Goal: Connect with others: Connect with others

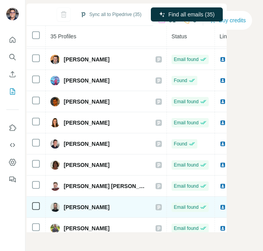
scroll to position [30, 0]
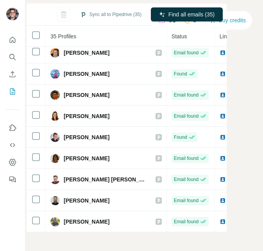
drag, startPoint x: 69, startPoint y: 226, endPoint x: 86, endPoint y: 223, distance: 17.1
click at [89, 224] on div "My lists / Search Export: [GEOGRAPHIC_DATA], System Manager, Information System…" at bounding box center [143, 125] width 237 height 251
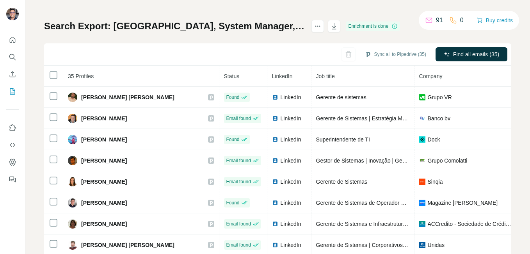
scroll to position [74, 0]
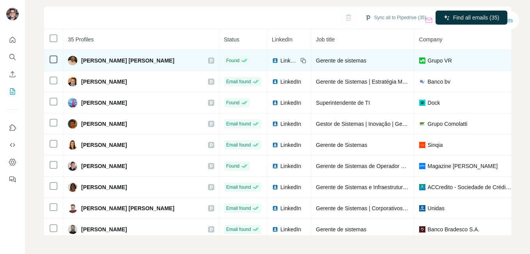
click at [272, 60] on img at bounding box center [275, 60] width 6 height 6
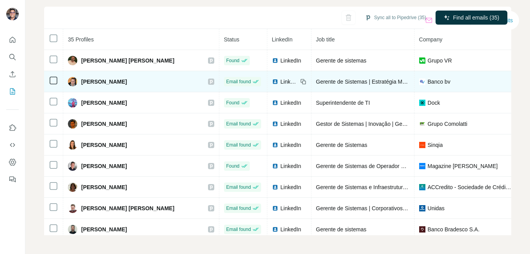
click at [281, 82] on span "LinkedIn" at bounding box center [289, 82] width 17 height 8
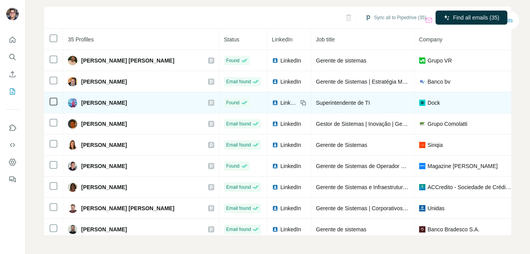
click at [281, 105] on span "LinkedIn" at bounding box center [289, 103] width 17 height 8
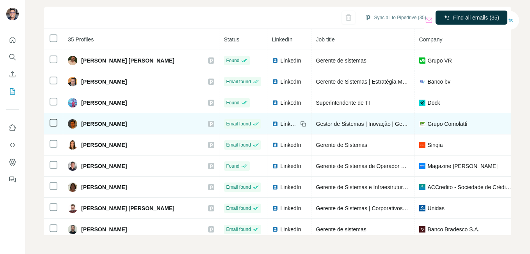
click at [281, 127] on span "LinkedIn" at bounding box center [289, 124] width 17 height 8
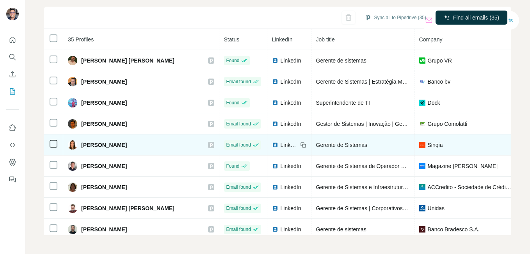
click at [281, 146] on span "LinkedIn" at bounding box center [289, 145] width 17 height 8
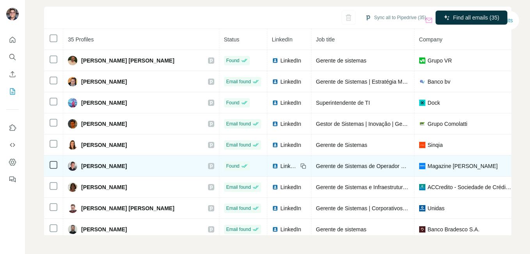
click at [281, 165] on span "LinkedIn" at bounding box center [289, 166] width 17 height 8
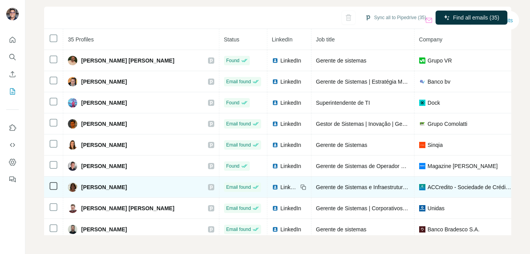
click at [281, 188] on span "LinkedIn" at bounding box center [289, 187] width 17 height 8
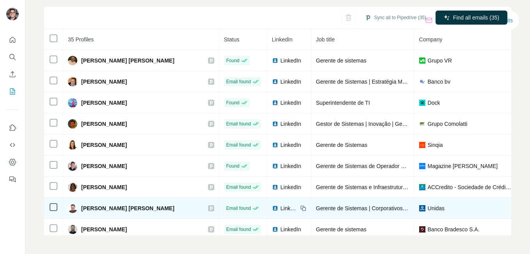
click at [281, 207] on span "LinkedIn" at bounding box center [289, 208] width 17 height 8
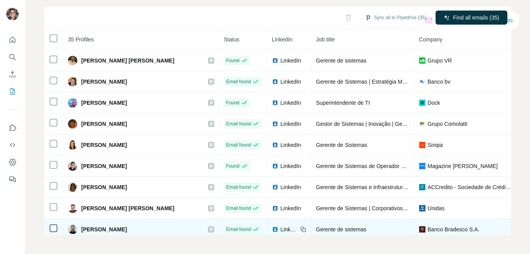
click at [281, 227] on span "LinkedIn" at bounding box center [289, 229] width 17 height 8
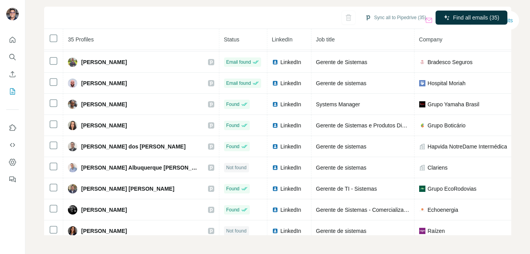
scroll to position [191, 0]
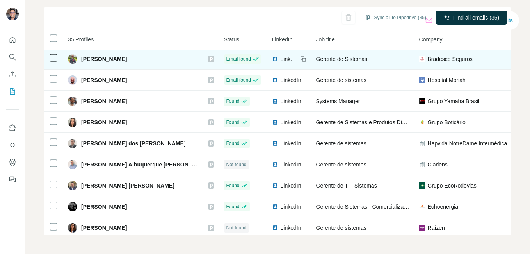
click at [281, 59] on span "LinkedIn" at bounding box center [289, 59] width 17 height 8
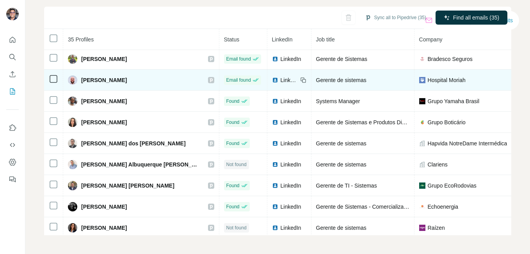
click at [281, 83] on span "LinkedIn" at bounding box center [289, 80] width 17 height 8
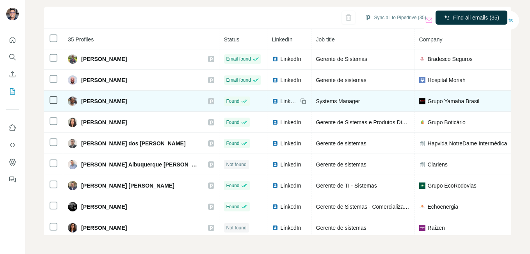
click at [281, 100] on span "LinkedIn" at bounding box center [289, 101] width 17 height 8
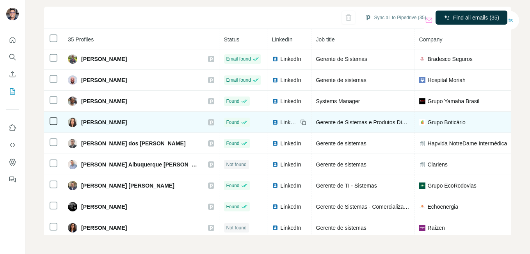
click at [281, 119] on span "LinkedIn" at bounding box center [289, 122] width 17 height 8
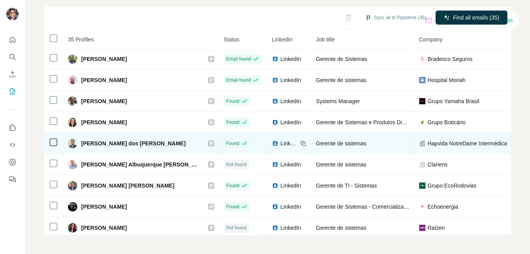
click at [281, 142] on span "LinkedIn" at bounding box center [289, 143] width 17 height 8
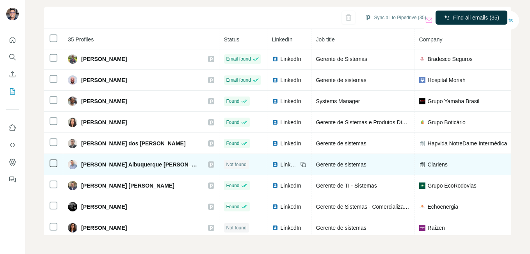
click at [281, 164] on span "LinkedIn" at bounding box center [289, 164] width 17 height 8
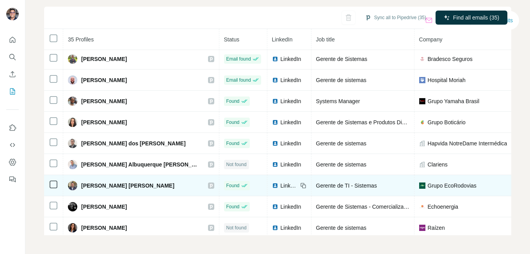
click at [281, 187] on span "LinkedIn" at bounding box center [289, 185] width 17 height 8
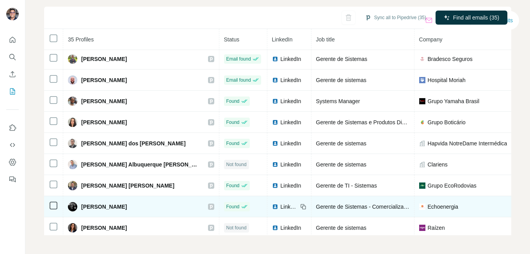
drag, startPoint x: 254, startPoint y: 206, endPoint x: 255, endPoint y: 213, distance: 7.4
click at [281, 206] on span "LinkedIn" at bounding box center [289, 207] width 17 height 8
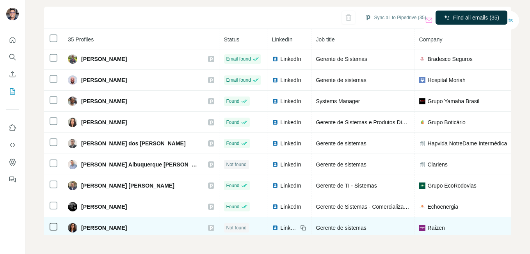
click at [281, 227] on span "LinkedIn" at bounding box center [289, 228] width 17 height 8
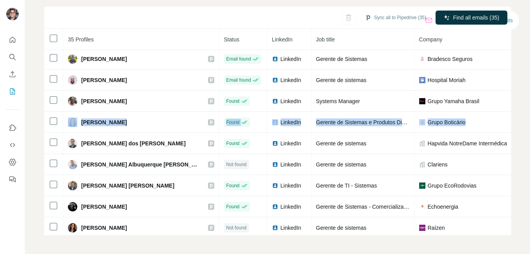
drag, startPoint x: 506, startPoint y: 99, endPoint x: 510, endPoint y: 123, distance: 24.5
click at [510, 123] on div "My lists / Search Export: [GEOGRAPHIC_DATA], System Manager, Information System…" at bounding box center [277, 127] width 505 height 254
click at [510, 119] on div "My lists / Search Export: [GEOGRAPHIC_DATA], System Manager, Information System…" at bounding box center [277, 127] width 505 height 254
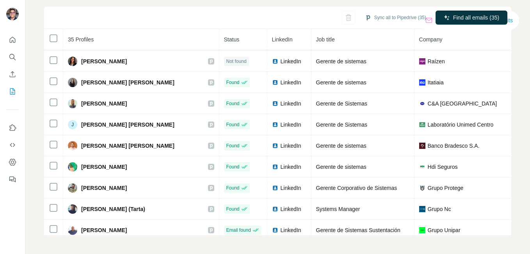
scroll to position [373, 0]
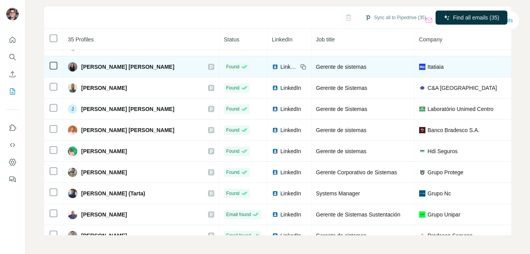
click at [281, 68] on span "LinkedIn" at bounding box center [289, 67] width 17 height 8
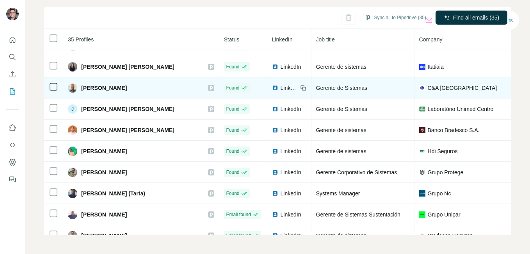
click at [281, 87] on span "LinkedIn" at bounding box center [289, 88] width 17 height 8
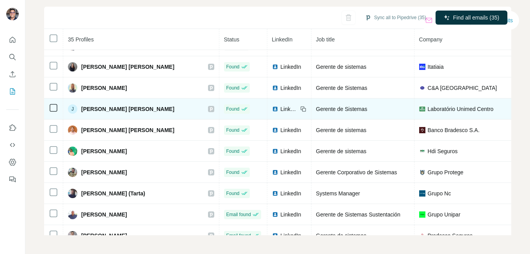
click at [267, 112] on td "LinkedIn" at bounding box center [289, 108] width 44 height 21
click at [281, 110] on span "LinkedIn" at bounding box center [289, 109] width 17 height 8
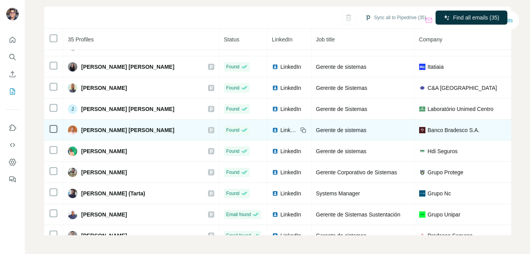
click at [281, 127] on span "LinkedIn" at bounding box center [289, 130] width 17 height 8
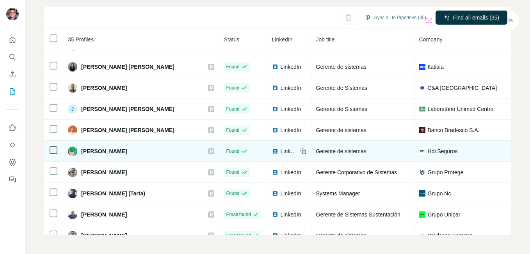
click at [281, 150] on span "LinkedIn" at bounding box center [289, 151] width 17 height 8
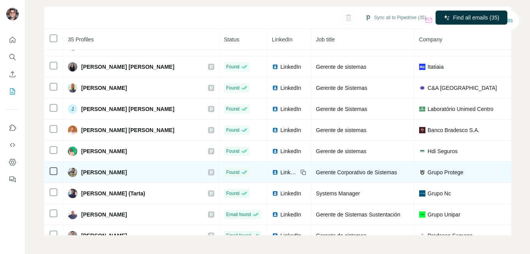
click at [281, 173] on span "LinkedIn" at bounding box center [289, 172] width 17 height 8
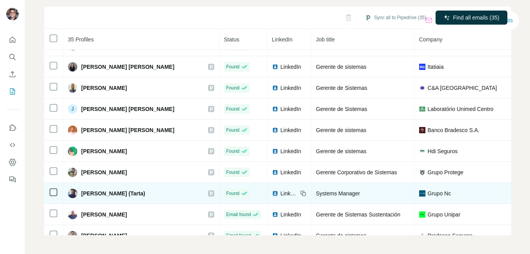
click at [281, 194] on span "LinkedIn" at bounding box center [289, 193] width 17 height 8
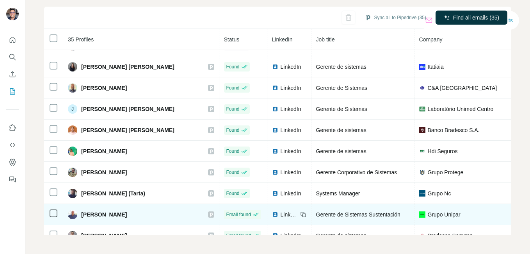
click at [281, 213] on span "LinkedIn" at bounding box center [289, 214] width 17 height 8
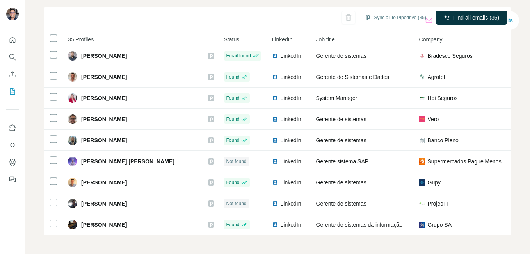
scroll to position [547, 0]
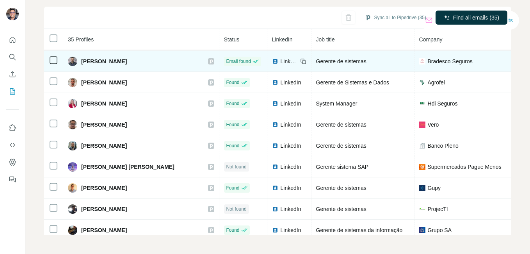
click at [281, 58] on span "LinkedIn" at bounding box center [289, 61] width 17 height 8
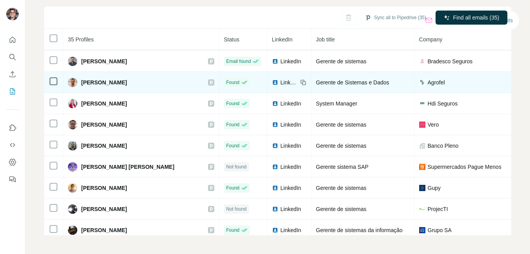
click at [281, 80] on span "LinkedIn" at bounding box center [289, 82] width 17 height 8
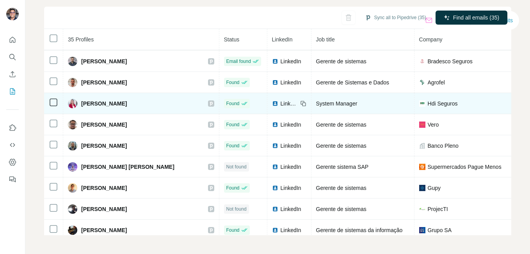
click at [281, 101] on span "LinkedIn" at bounding box center [289, 104] width 17 height 8
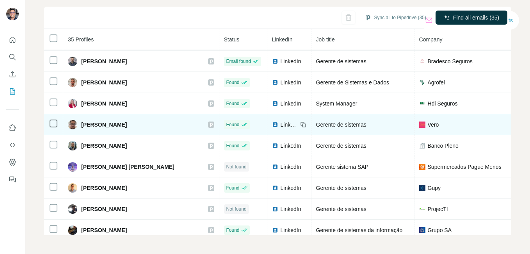
click at [267, 119] on td "LinkedIn" at bounding box center [289, 124] width 44 height 21
click at [281, 125] on span "LinkedIn" at bounding box center [289, 125] width 17 height 8
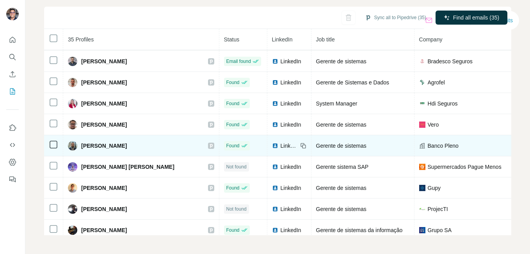
click at [281, 144] on span "LinkedIn" at bounding box center [289, 146] width 17 height 8
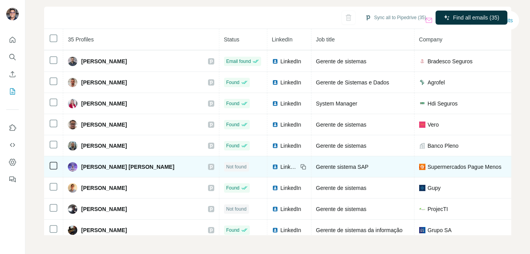
click at [281, 165] on span "LinkedIn" at bounding box center [289, 167] width 17 height 8
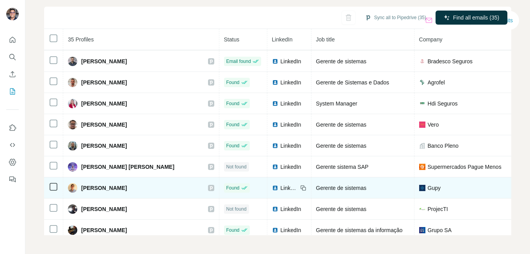
click at [281, 189] on span "LinkedIn" at bounding box center [289, 188] width 17 height 8
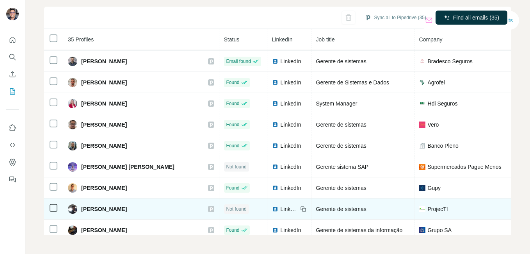
click at [281, 211] on span "LinkedIn" at bounding box center [289, 209] width 17 height 8
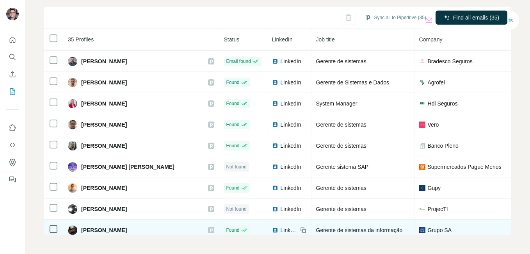
click at [281, 227] on span "LinkedIn" at bounding box center [289, 230] width 17 height 8
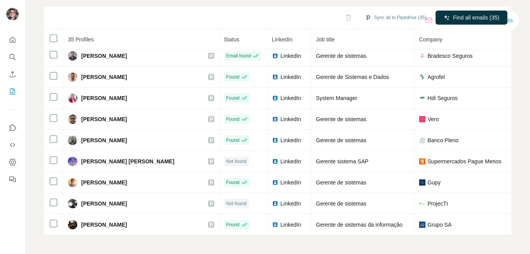
scroll to position [556, 0]
